Goal: Task Accomplishment & Management: Manage account settings

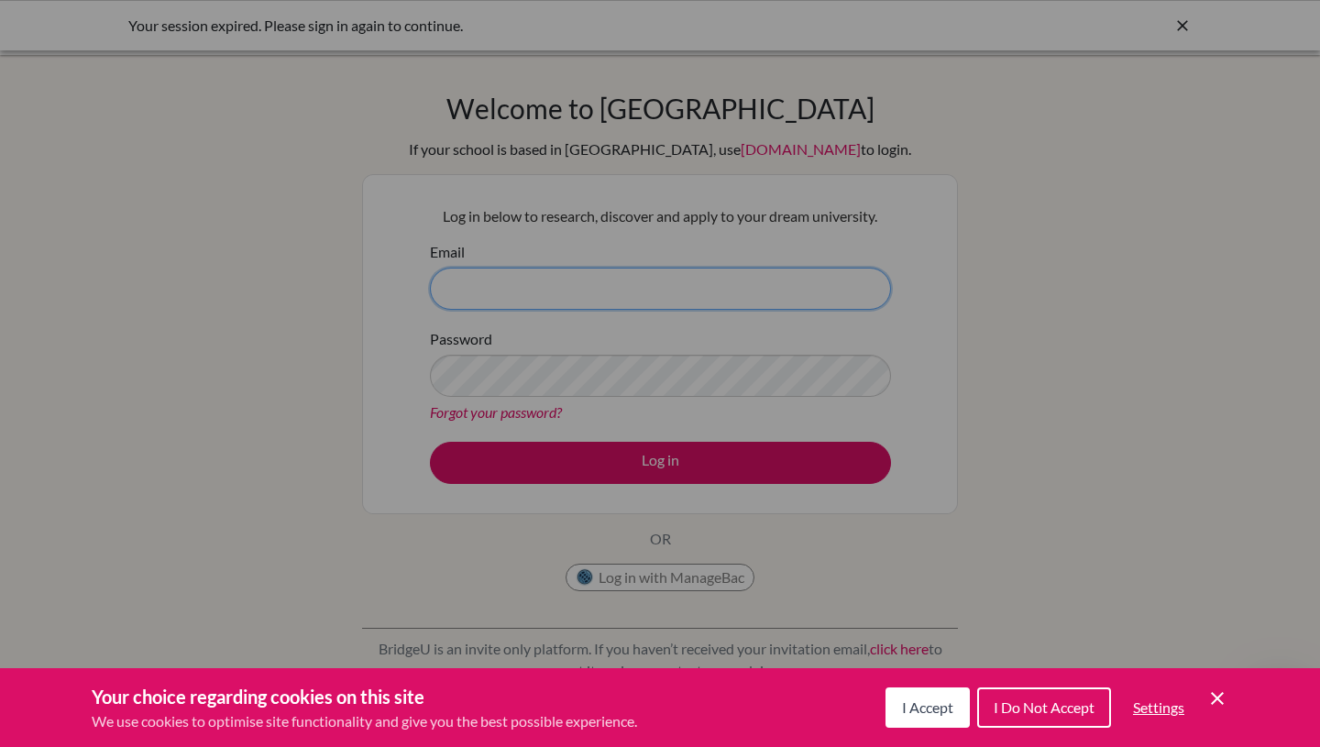
type input "[EMAIL_ADDRESS][DOMAIN_NAME]"
click at [732, 493] on div "Cookie Preferences" at bounding box center [660, 373] width 1320 height 747
click at [735, 468] on div "Cookie Preferences" at bounding box center [660, 373] width 1320 height 747
click at [690, 458] on div "Cookie Preferences" at bounding box center [660, 373] width 1320 height 747
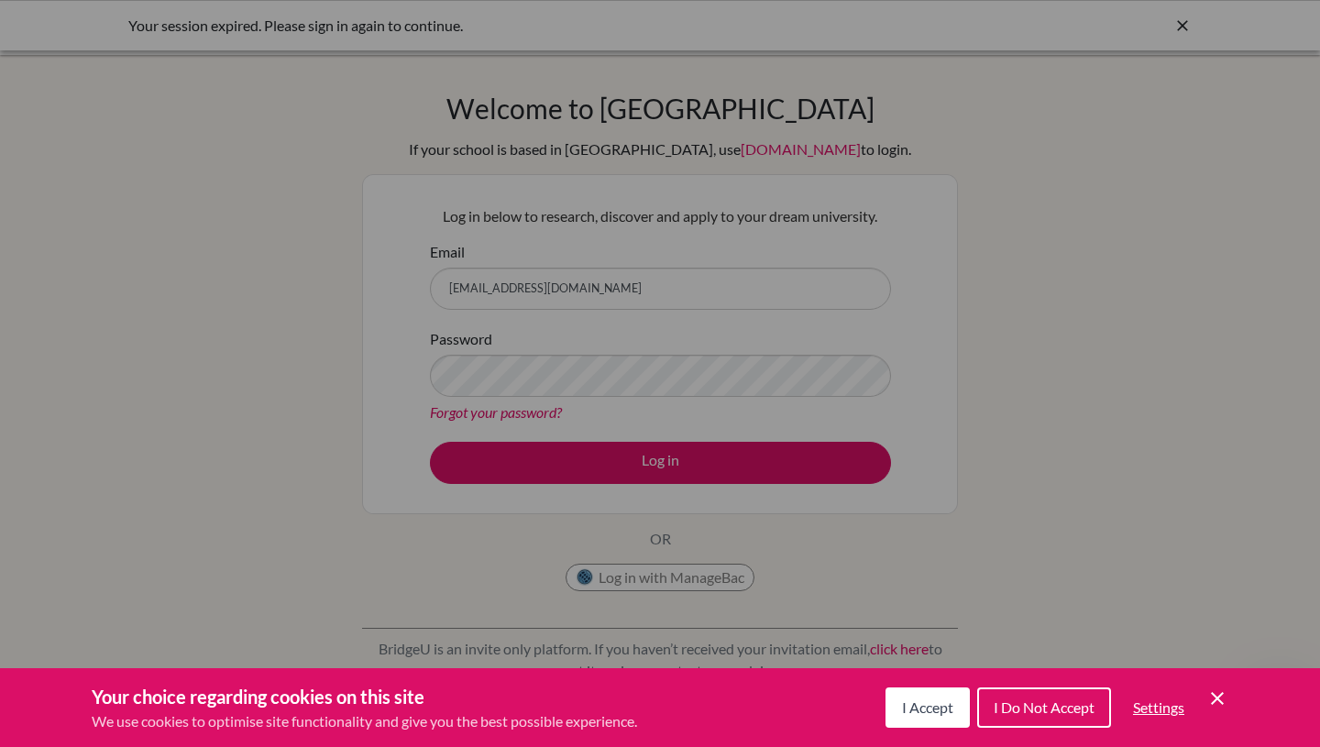
click at [690, 458] on div "Cookie Preferences" at bounding box center [660, 373] width 1320 height 747
click at [640, 475] on div "Cookie Preferences" at bounding box center [660, 373] width 1320 height 747
click at [771, 476] on div "Cookie Preferences" at bounding box center [660, 373] width 1320 height 747
click at [782, 488] on div "Cookie Preferences" at bounding box center [660, 373] width 1320 height 747
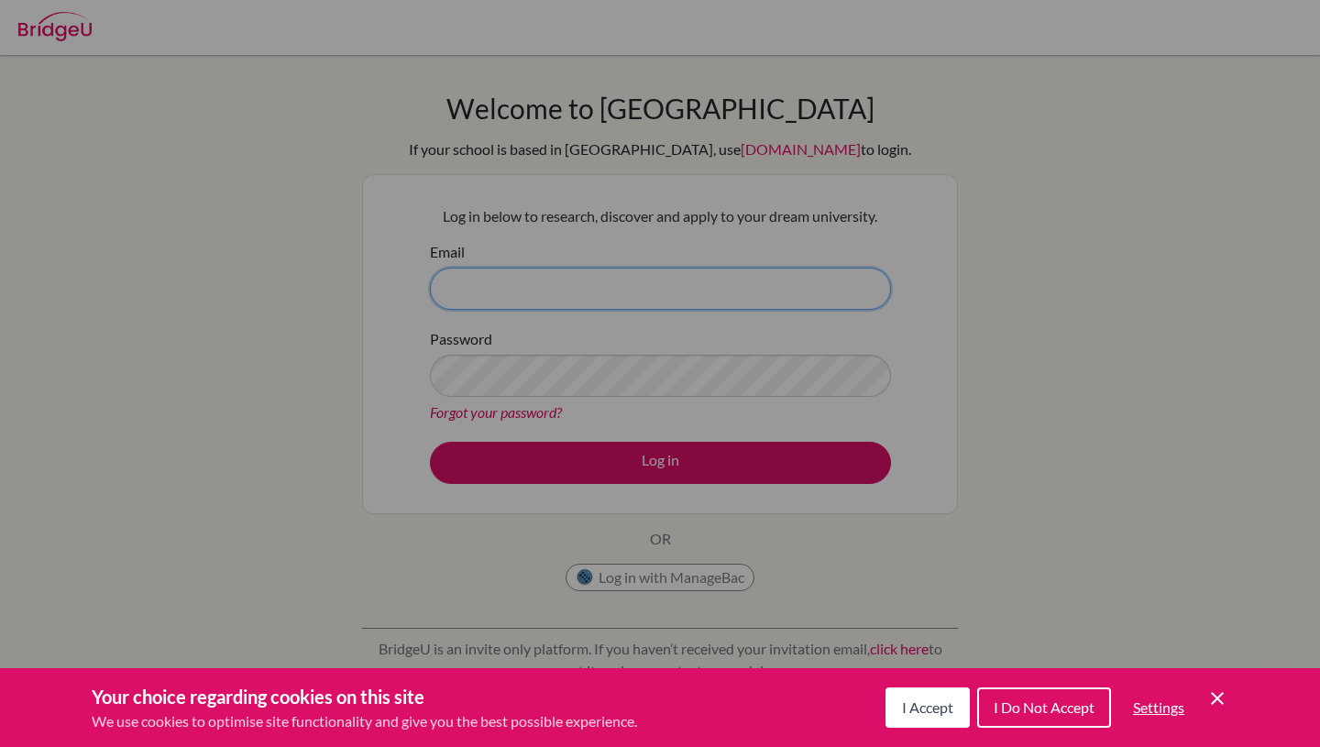
type input "[EMAIL_ADDRESS][DOMAIN_NAME]"
click at [938, 703] on span "I Accept" at bounding box center [927, 707] width 51 height 17
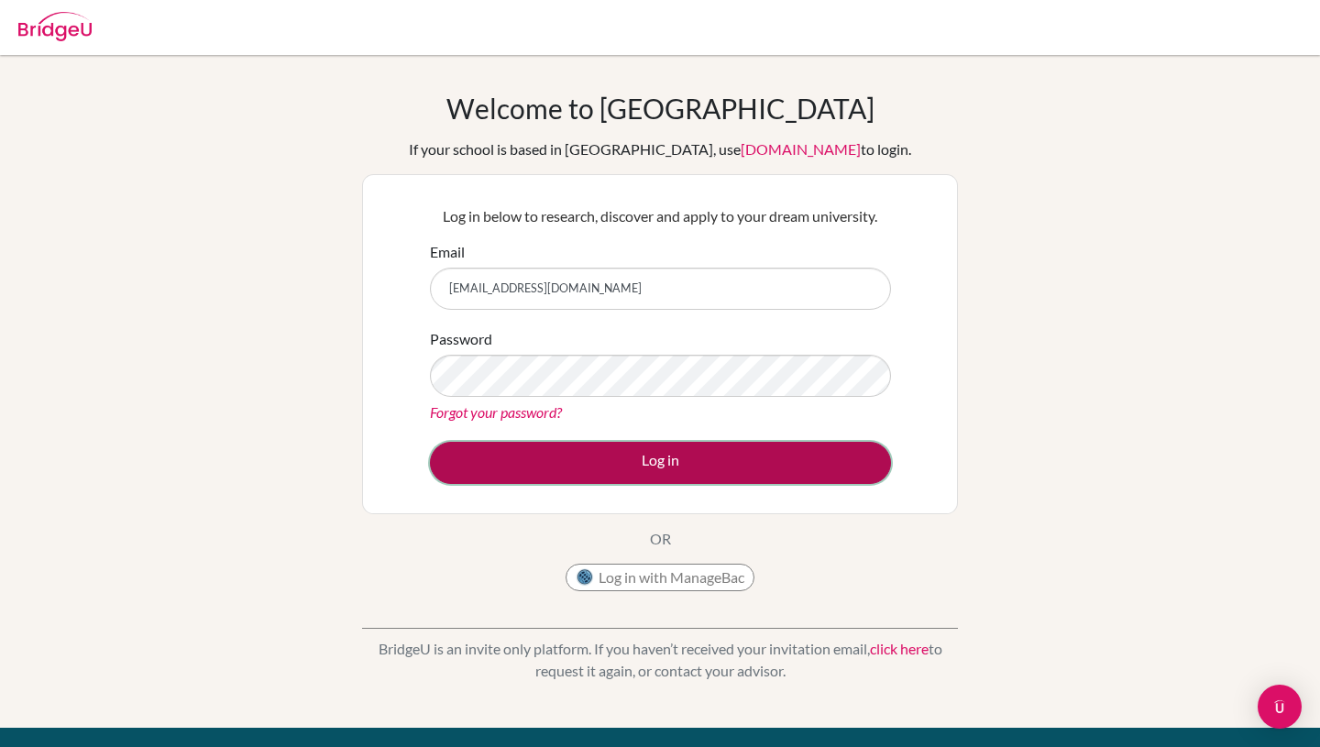
click at [709, 457] on button "Log in" at bounding box center [660, 463] width 461 height 42
